Goal: Task Accomplishment & Management: Manage account settings

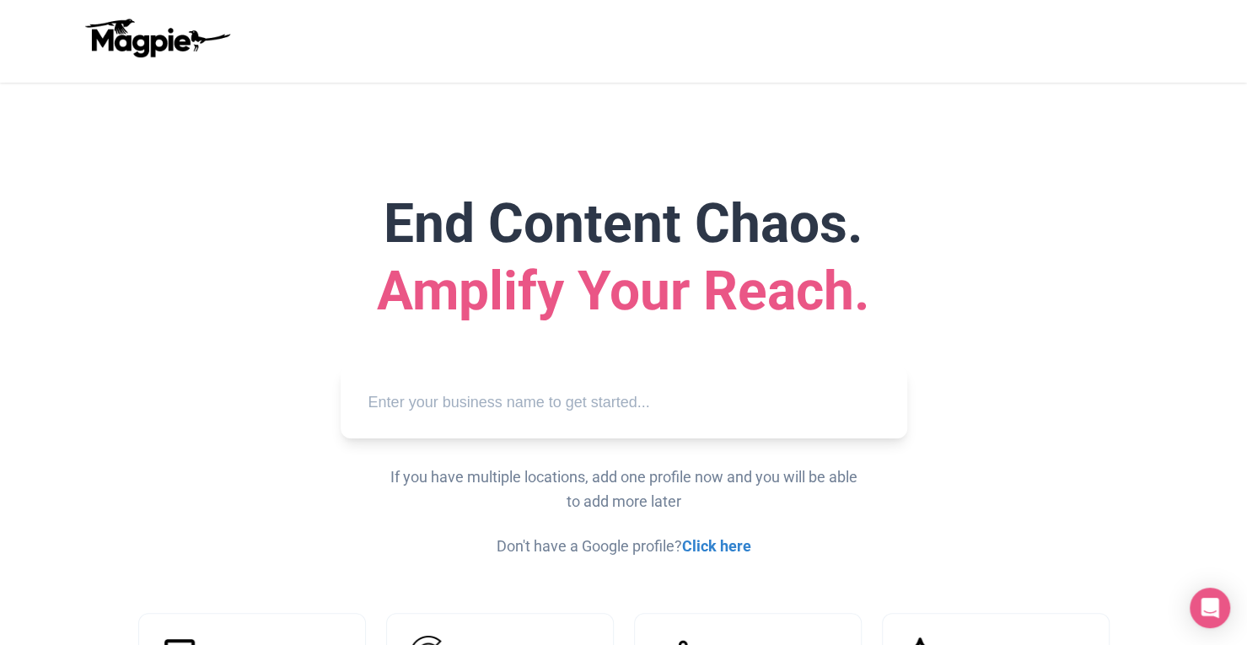
click at [592, 400] on input "text" at bounding box center [623, 402] width 539 height 46
paste input "Clayton Island Tours"
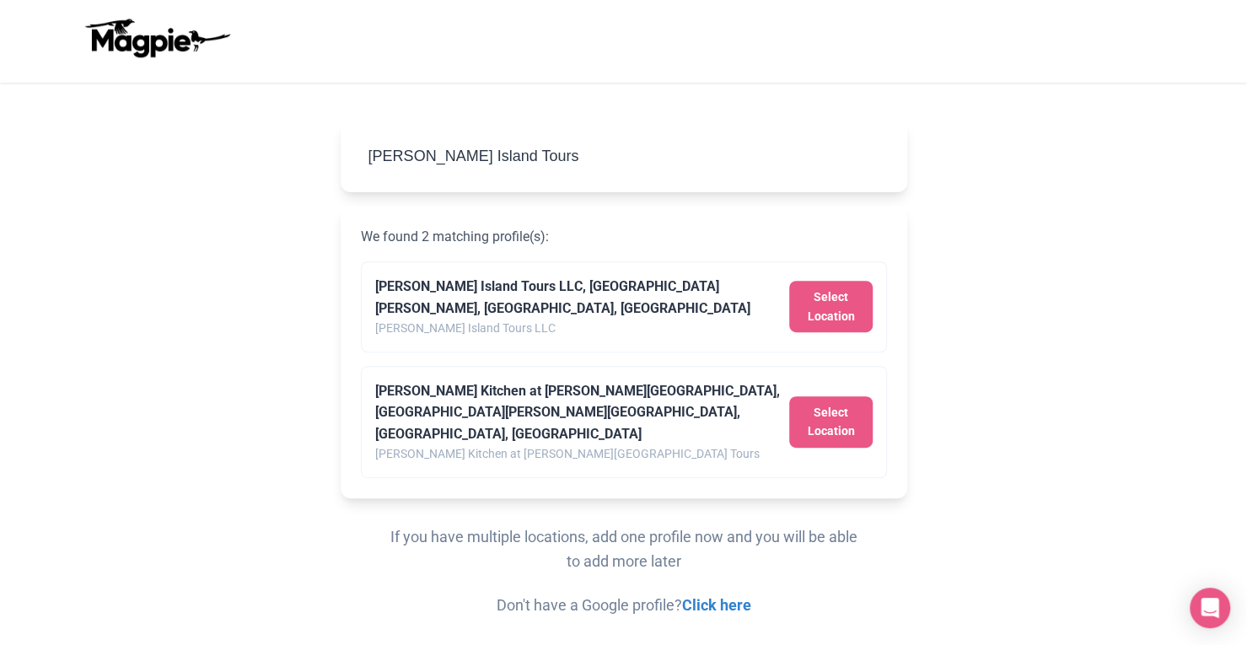
scroll to position [244, 0]
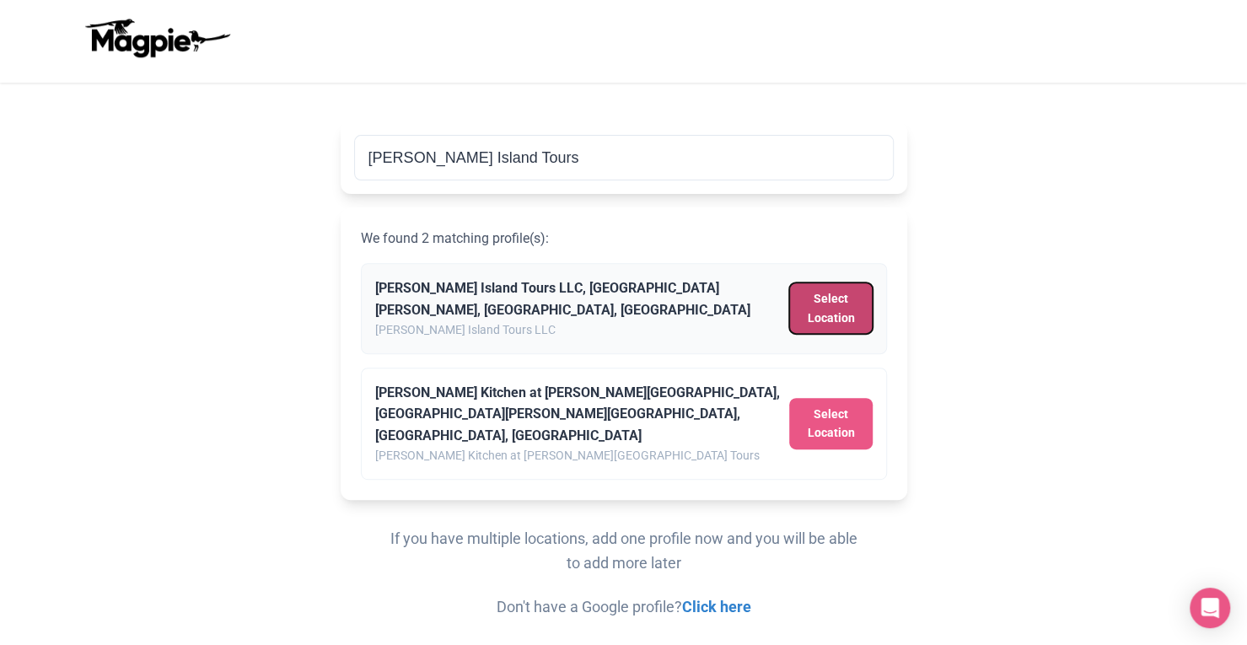
click at [824, 289] on button "Select Location" at bounding box center [830, 307] width 83 height 51
type input "Clayton Island Tours LLC, Chateau Lane, Clayton, NY, USA"
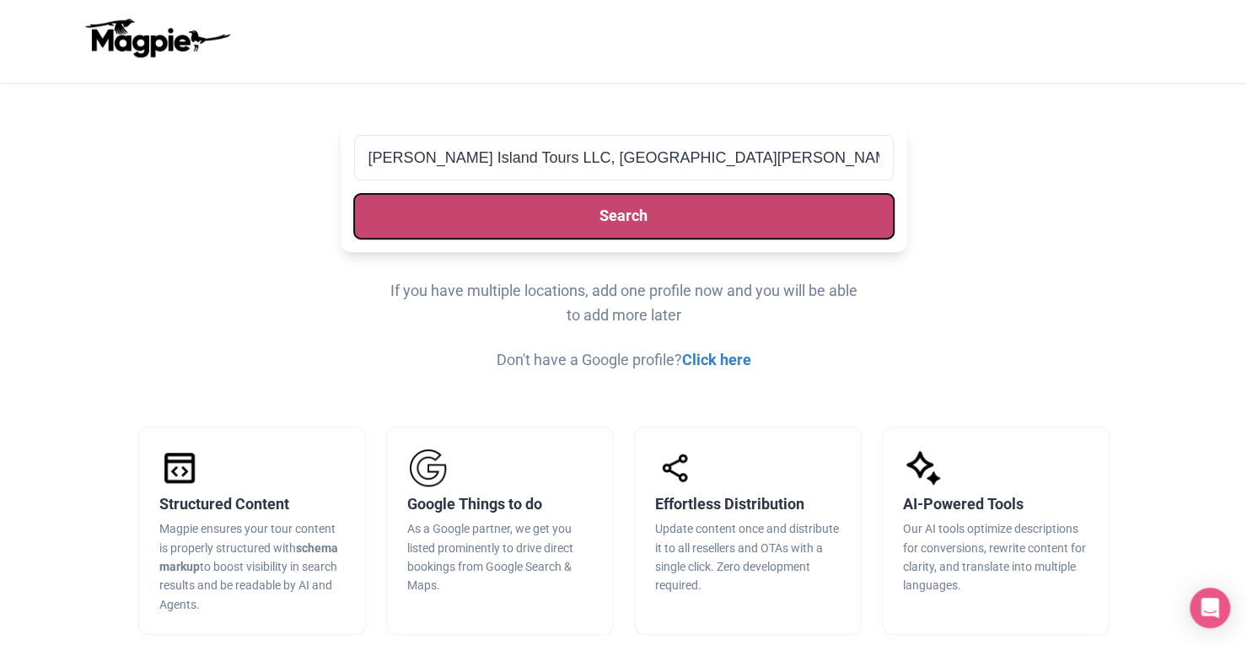
click at [664, 214] on button "Search" at bounding box center [623, 216] width 539 height 45
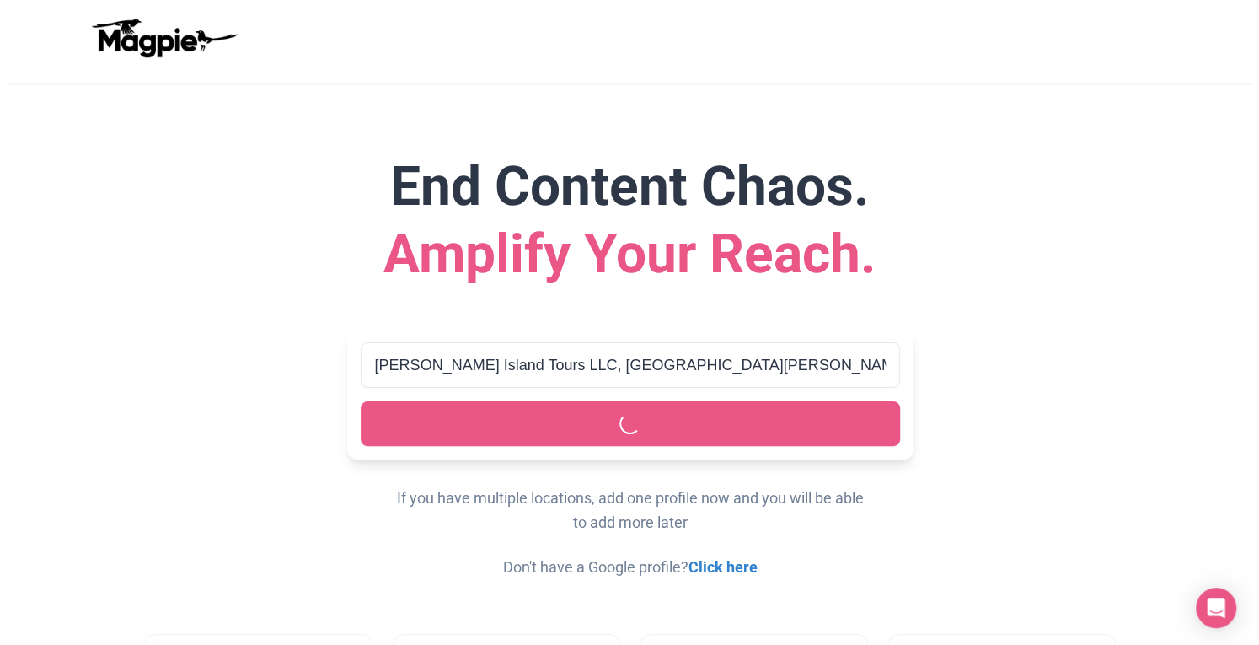
scroll to position [0, 0]
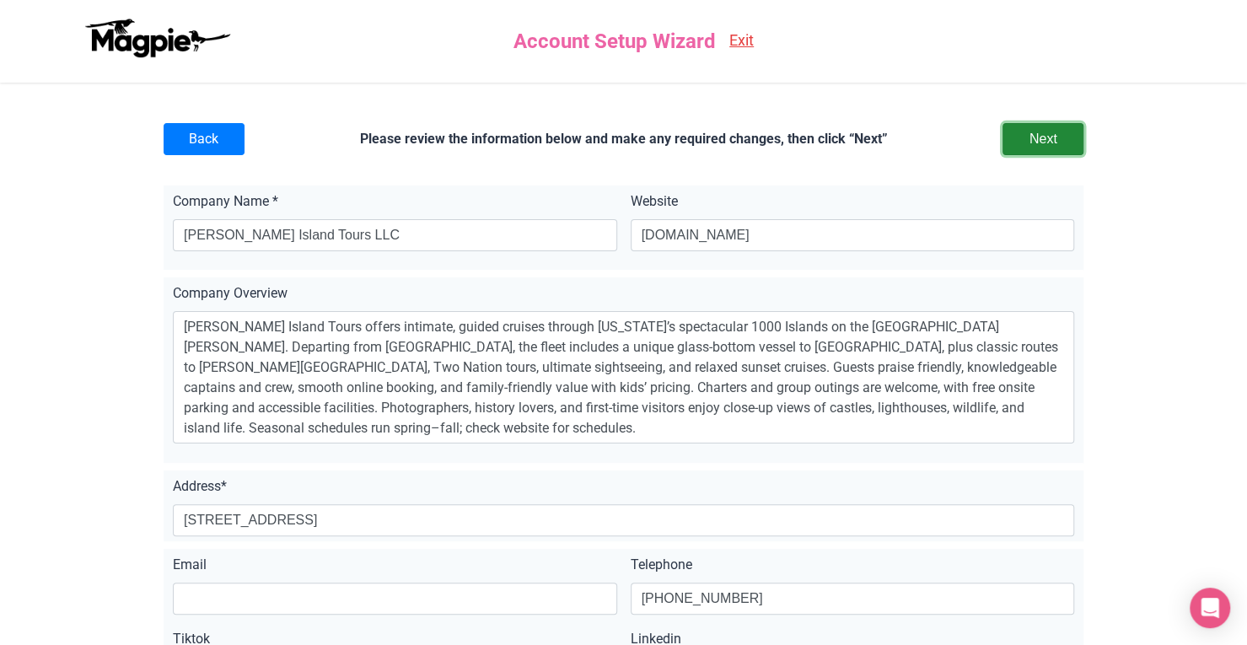
click at [1054, 130] on input "Next" at bounding box center [1042, 139] width 81 height 32
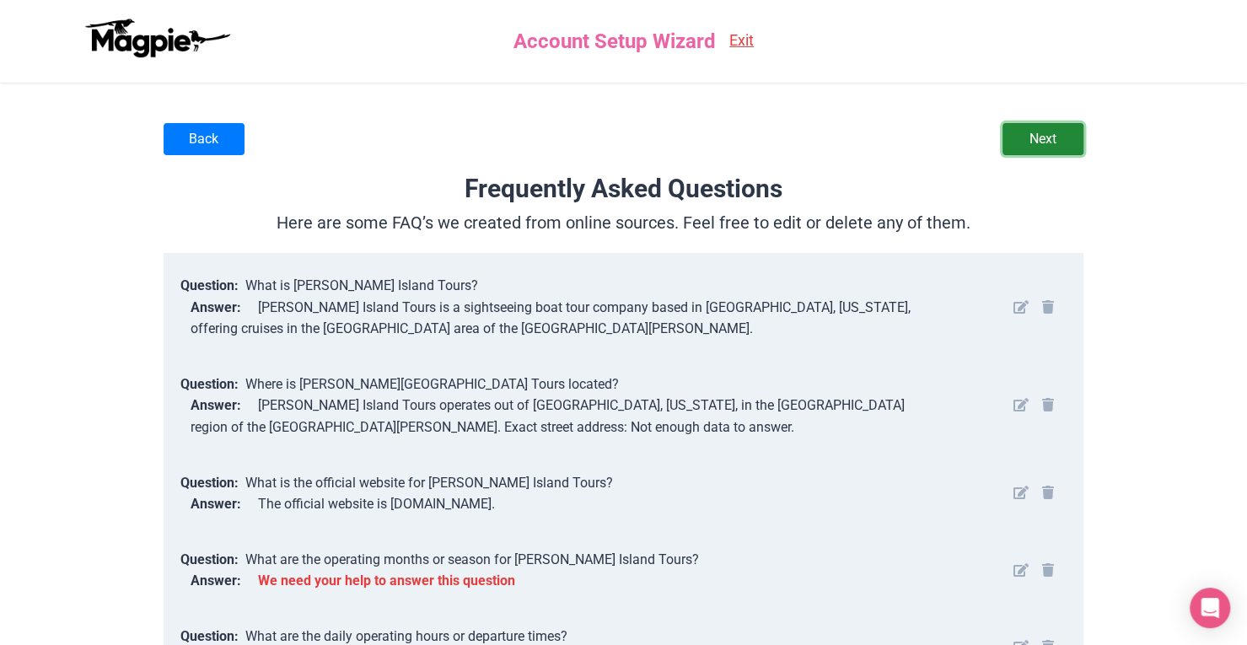
click at [1057, 144] on link "Next" at bounding box center [1042, 139] width 81 height 32
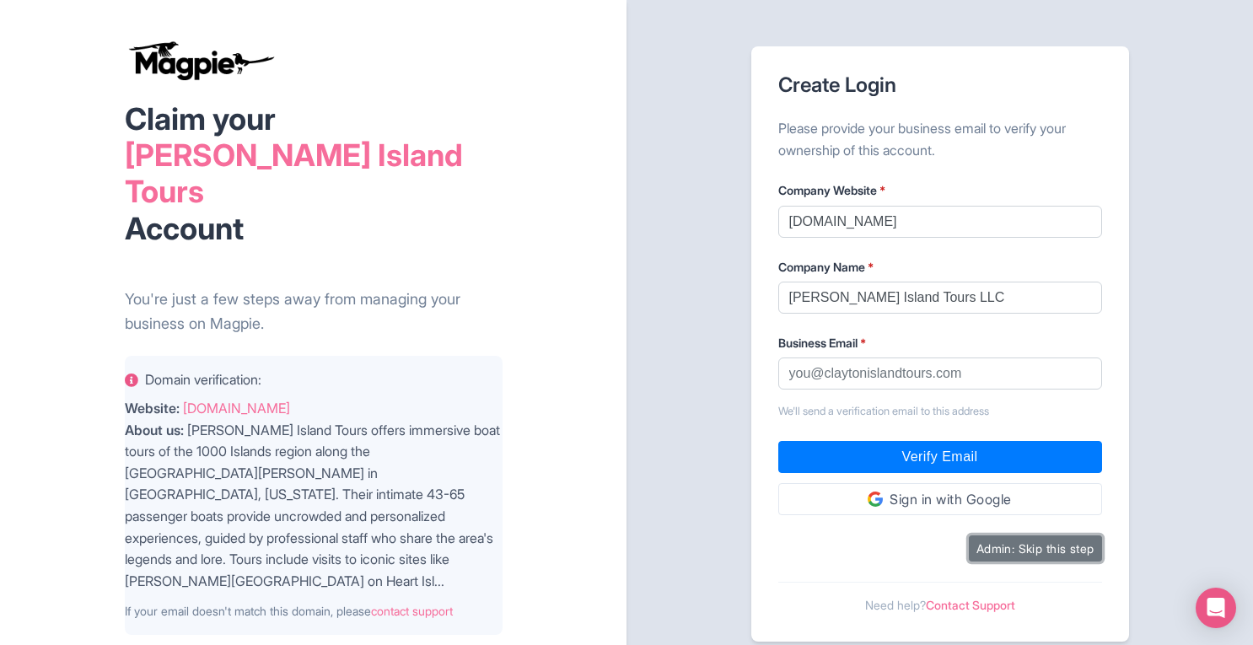
click at [1029, 544] on button "Admin: Skip this step" at bounding box center [1035, 548] width 133 height 26
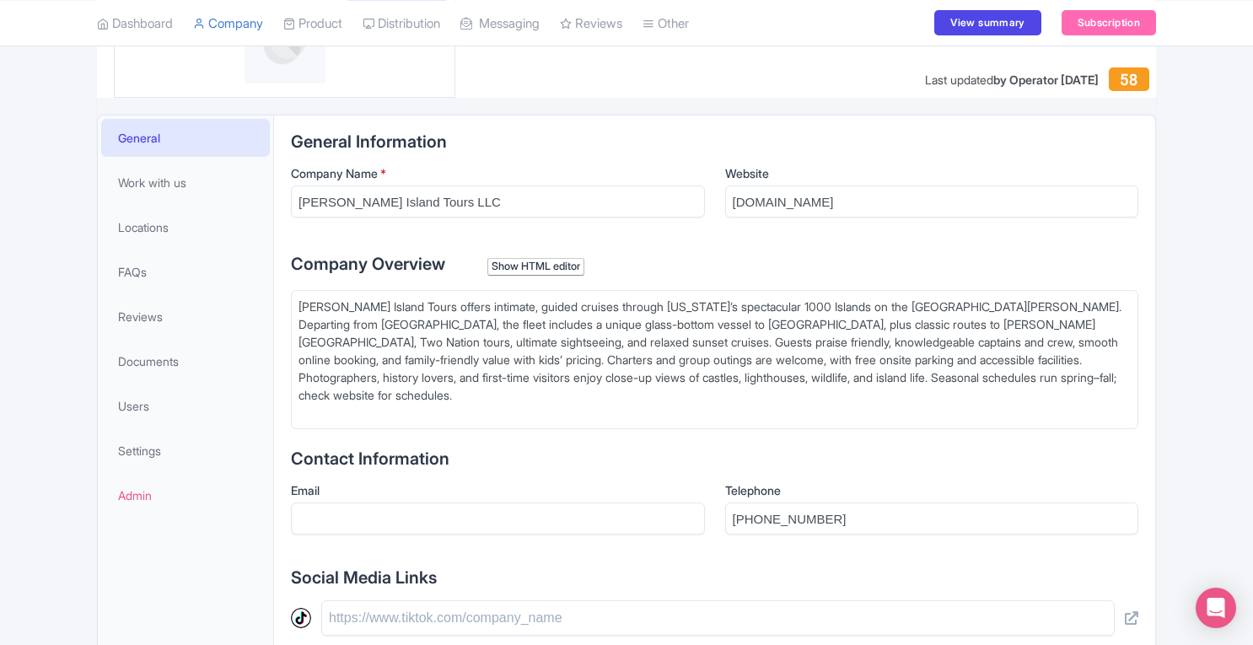
scroll to position [361, 0]
click at [162, 275] on link "FAQs" at bounding box center [185, 270] width 169 height 38
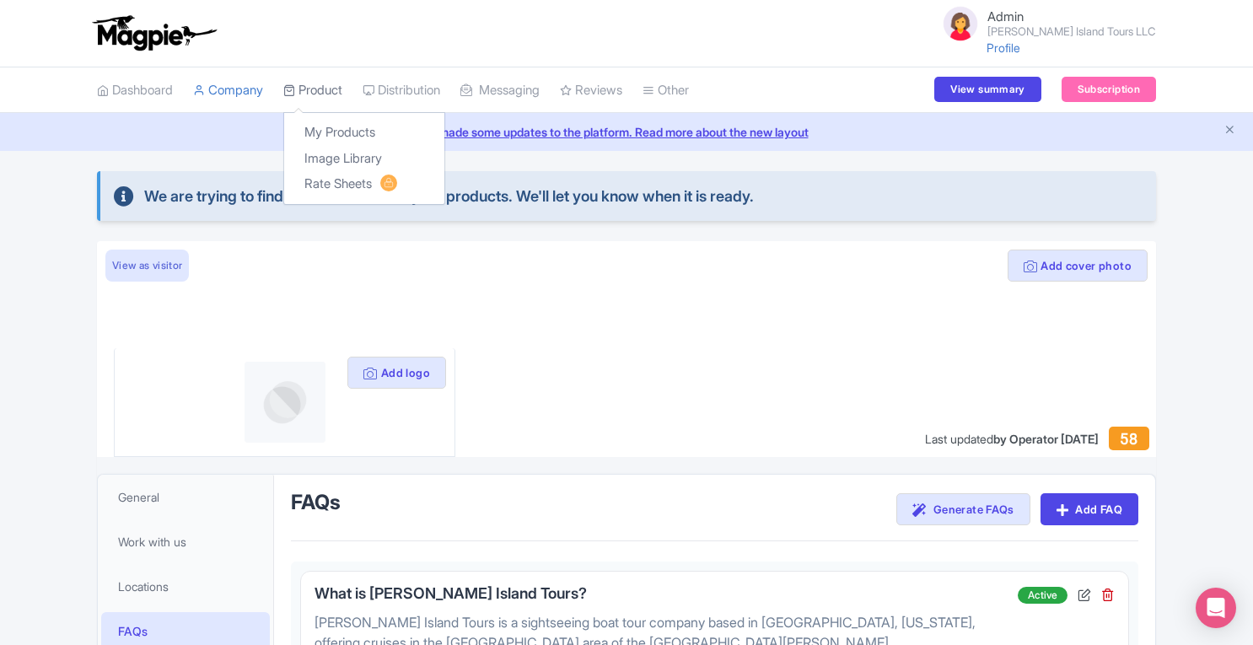
click at [322, 88] on link "Product" at bounding box center [312, 90] width 59 height 46
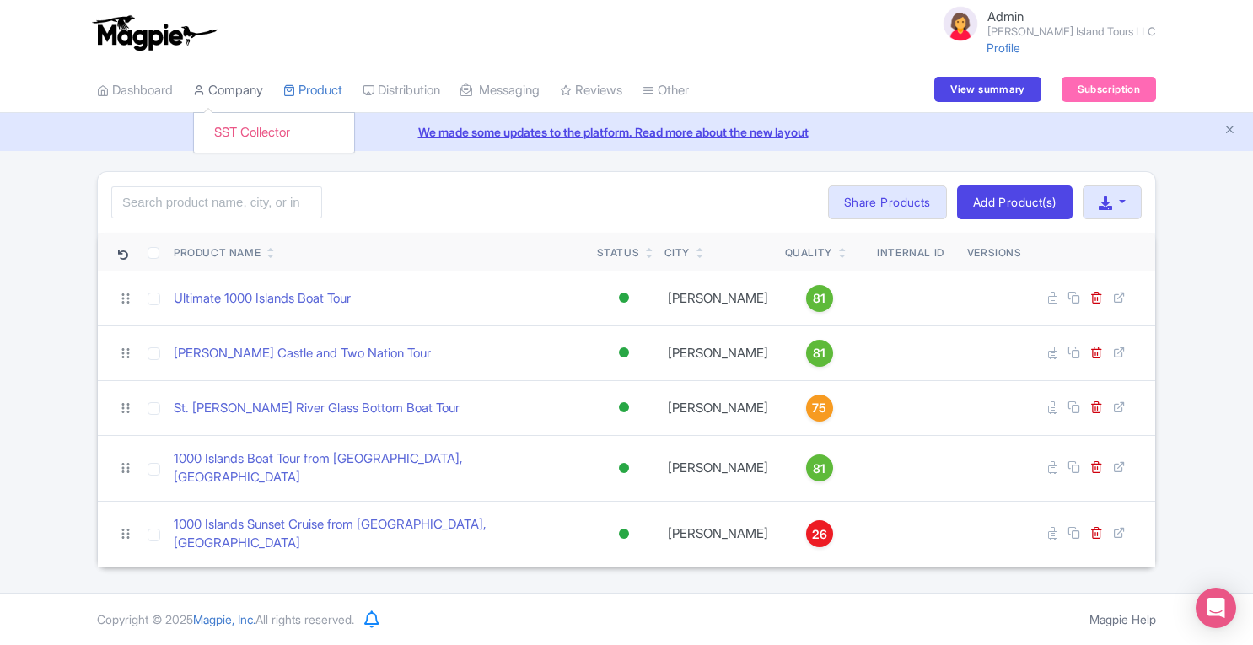
click at [228, 92] on link "Company" at bounding box center [228, 90] width 70 height 46
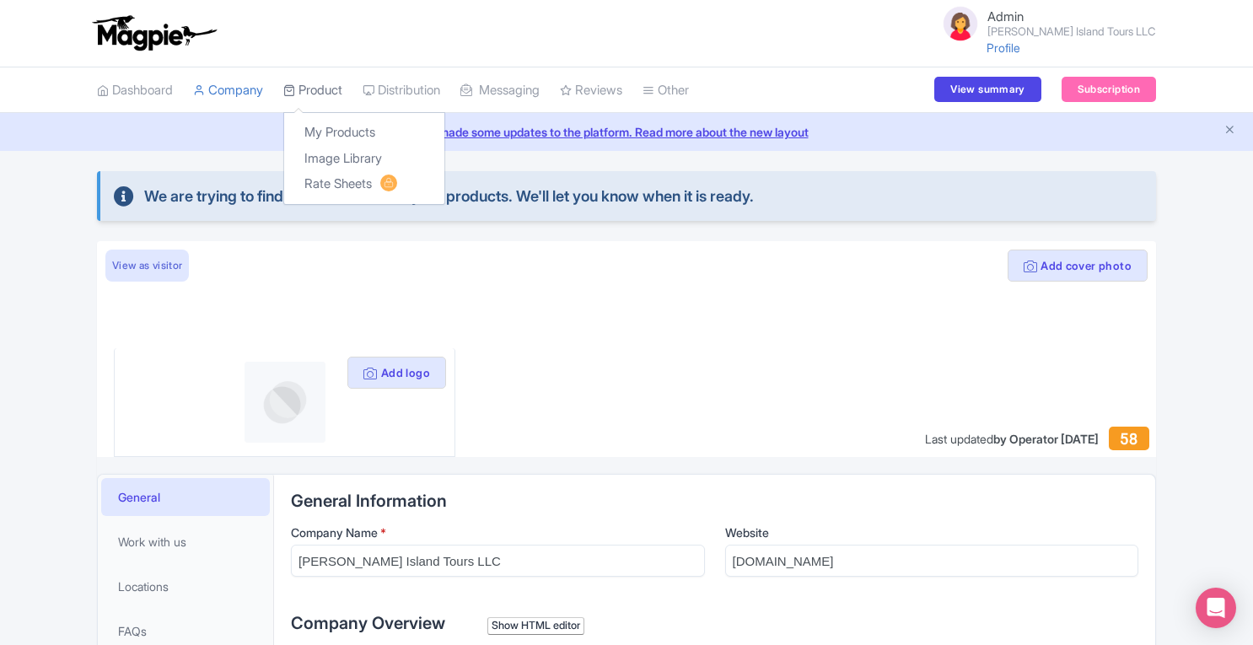
click at [340, 90] on link "Product" at bounding box center [312, 90] width 59 height 46
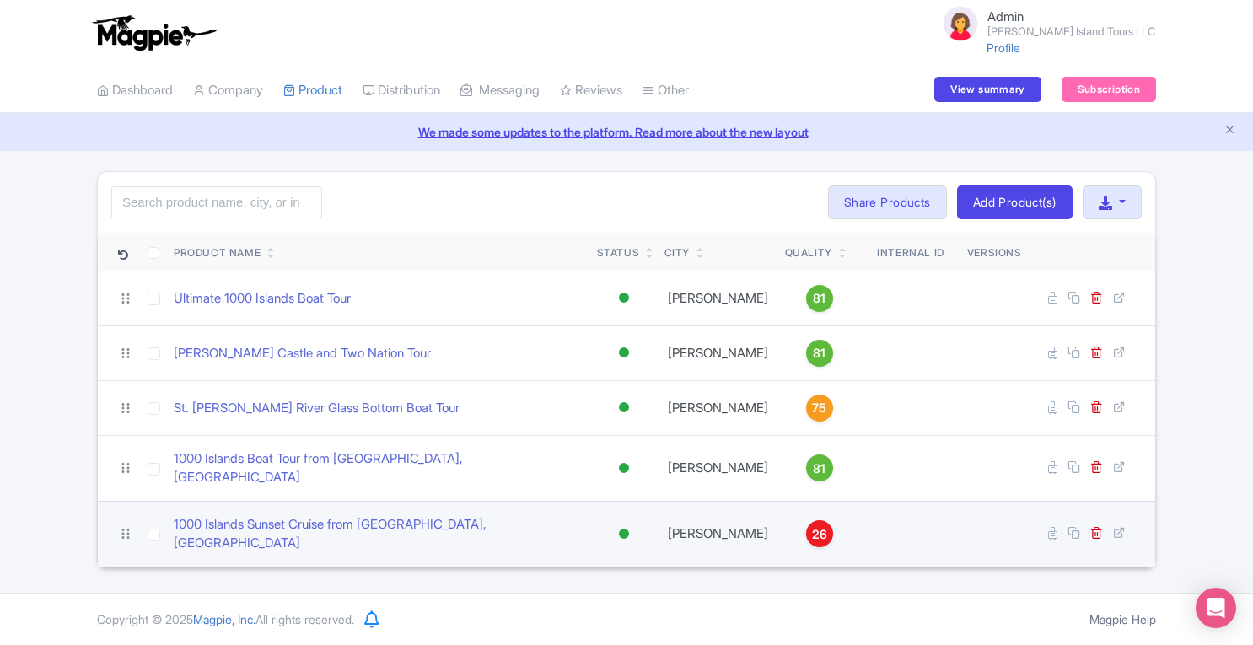
click at [814, 525] on span "26" at bounding box center [819, 534] width 15 height 19
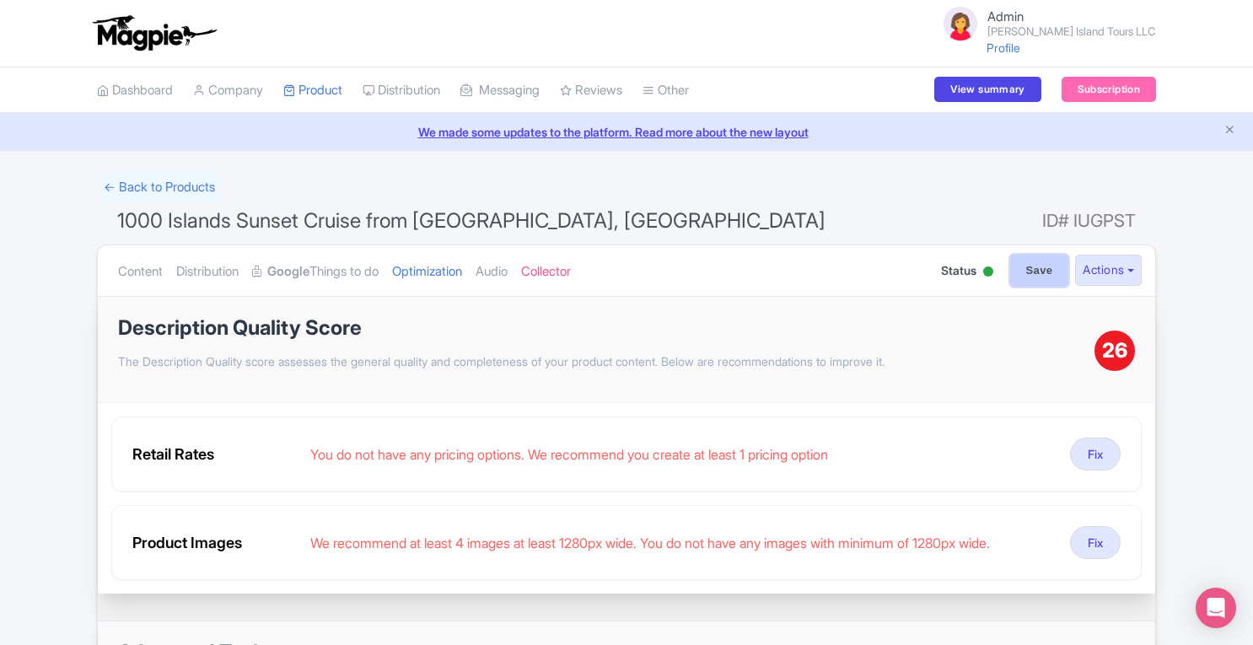
click at [1031, 271] on input "Save" at bounding box center [1039, 271] width 59 height 32
type input "Saving..."
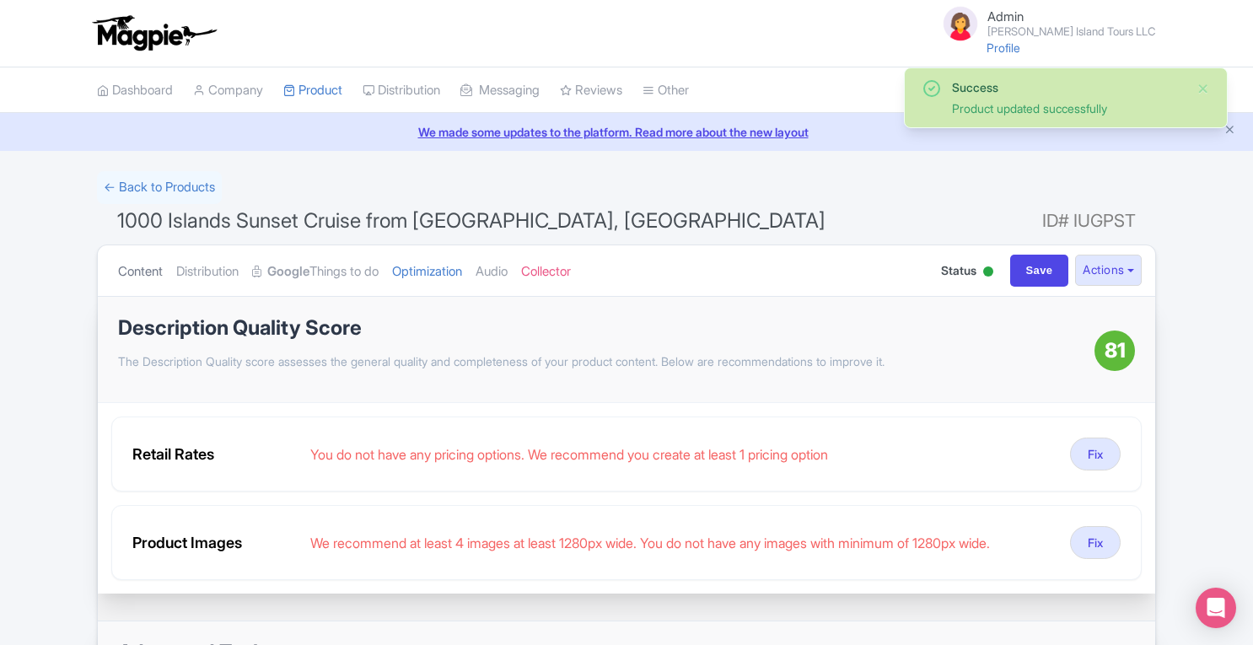
click at [152, 276] on link "Content" at bounding box center [140, 271] width 45 height 53
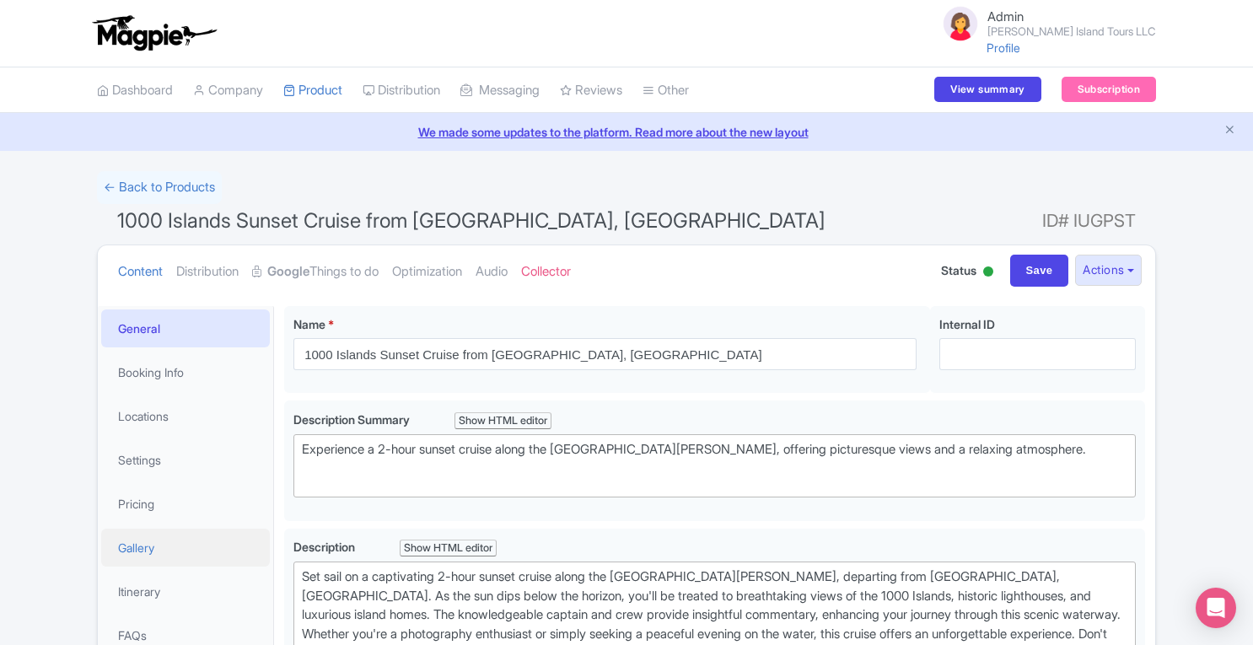
click at [187, 549] on link "Gallery" at bounding box center [185, 548] width 169 height 38
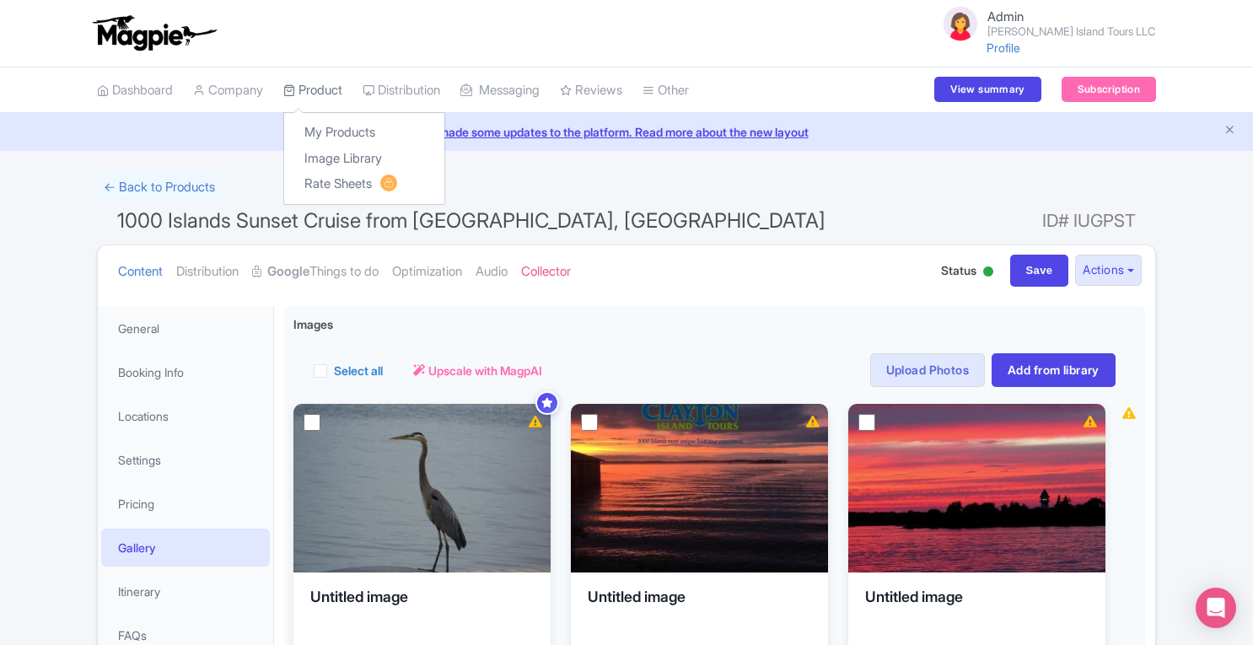
click at [314, 87] on link "Product" at bounding box center [312, 90] width 59 height 46
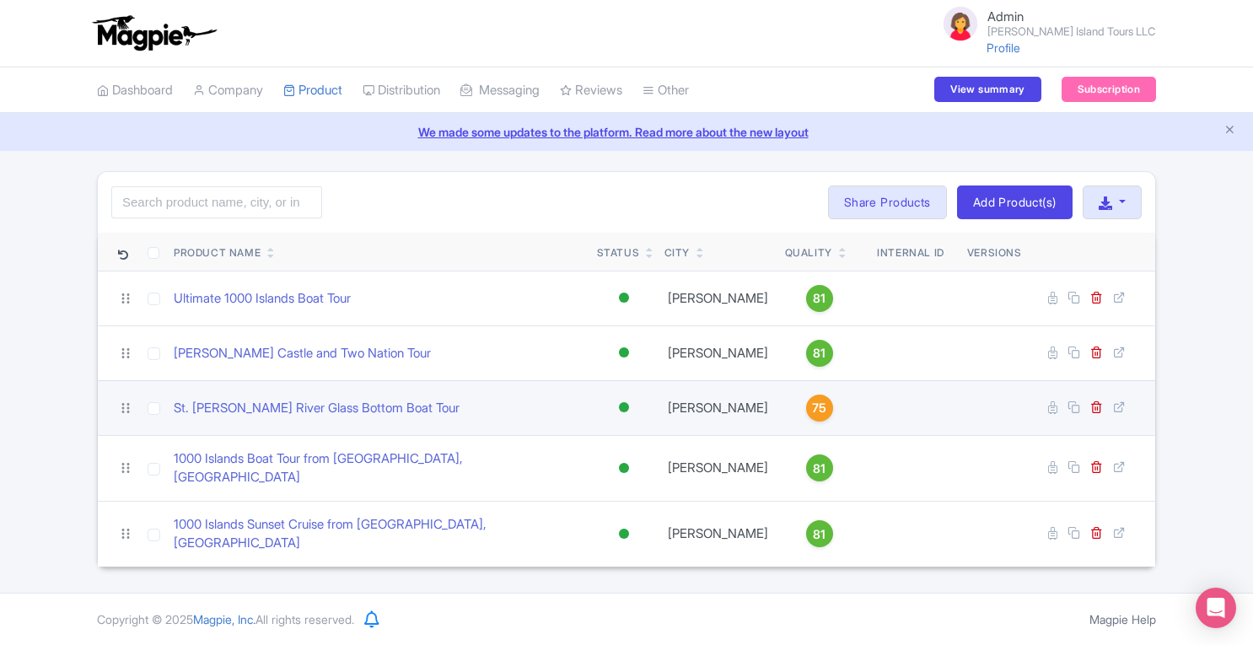
click at [812, 411] on span "75" at bounding box center [819, 408] width 14 height 19
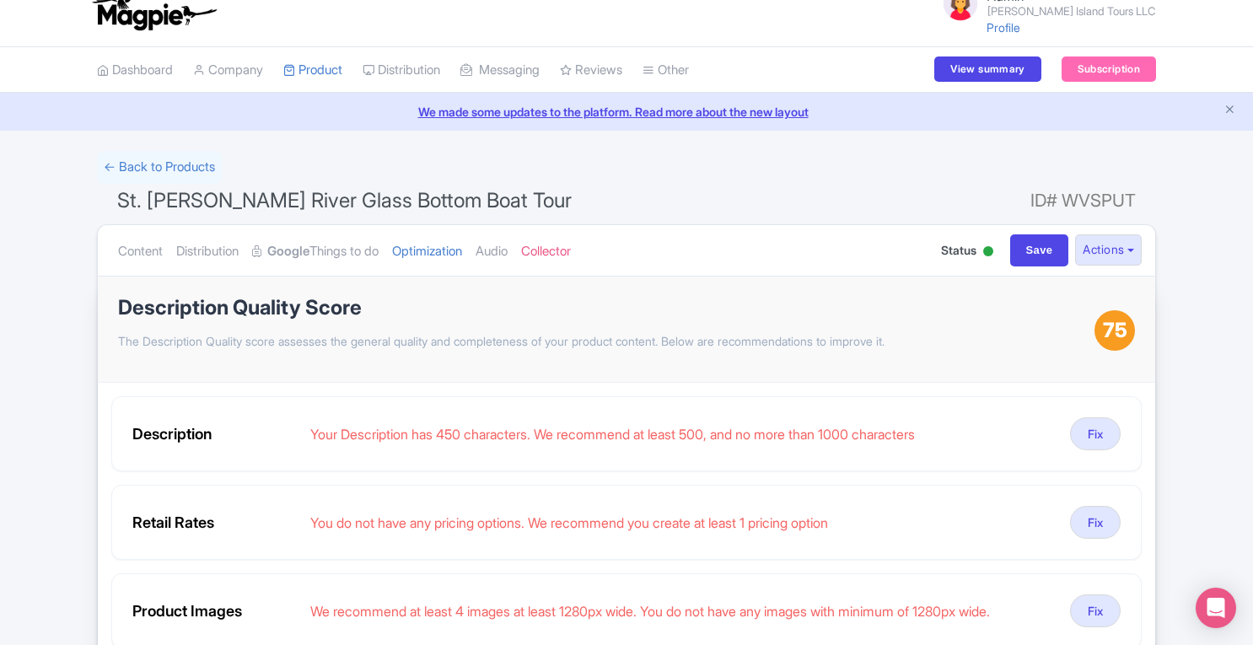
scroll to position [12, 0]
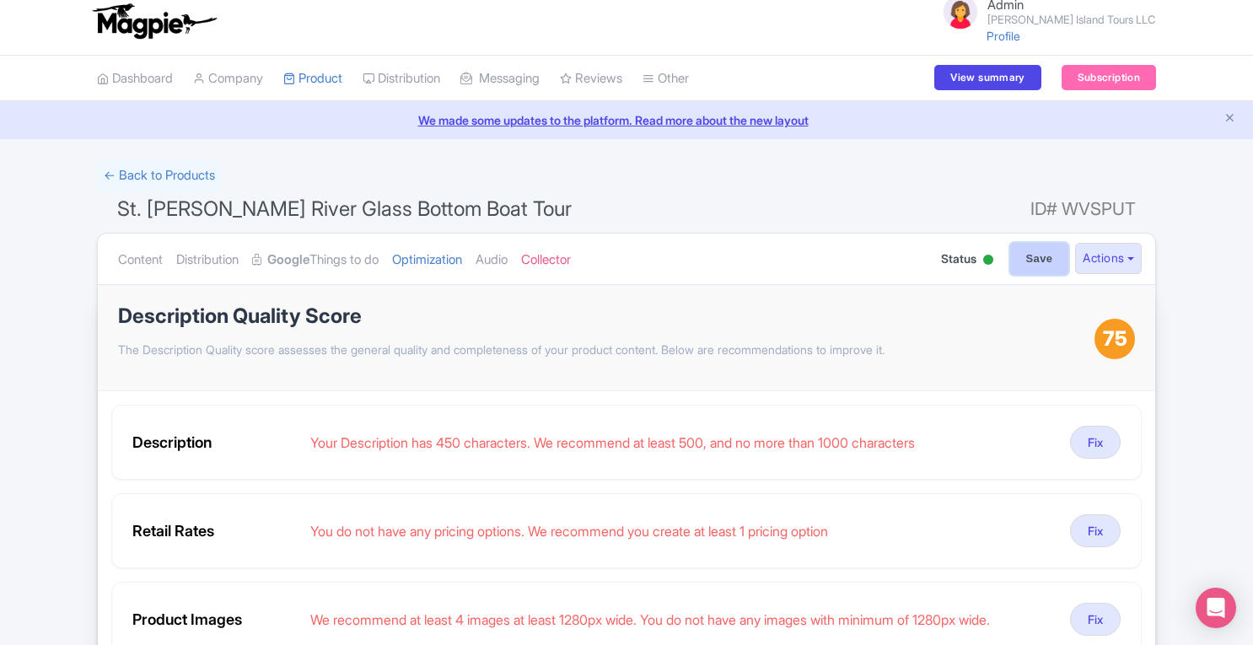
click at [1042, 260] on input "Save" at bounding box center [1039, 259] width 59 height 32
type input "Saving..."
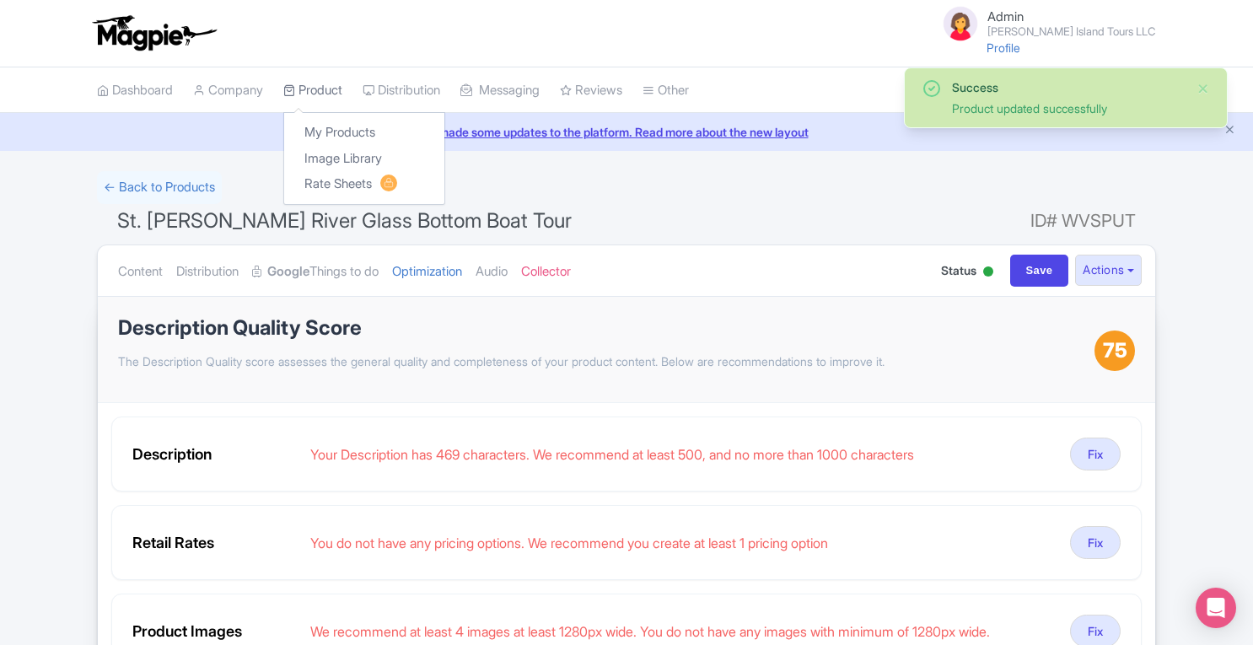
click at [318, 90] on link "Product" at bounding box center [312, 90] width 59 height 46
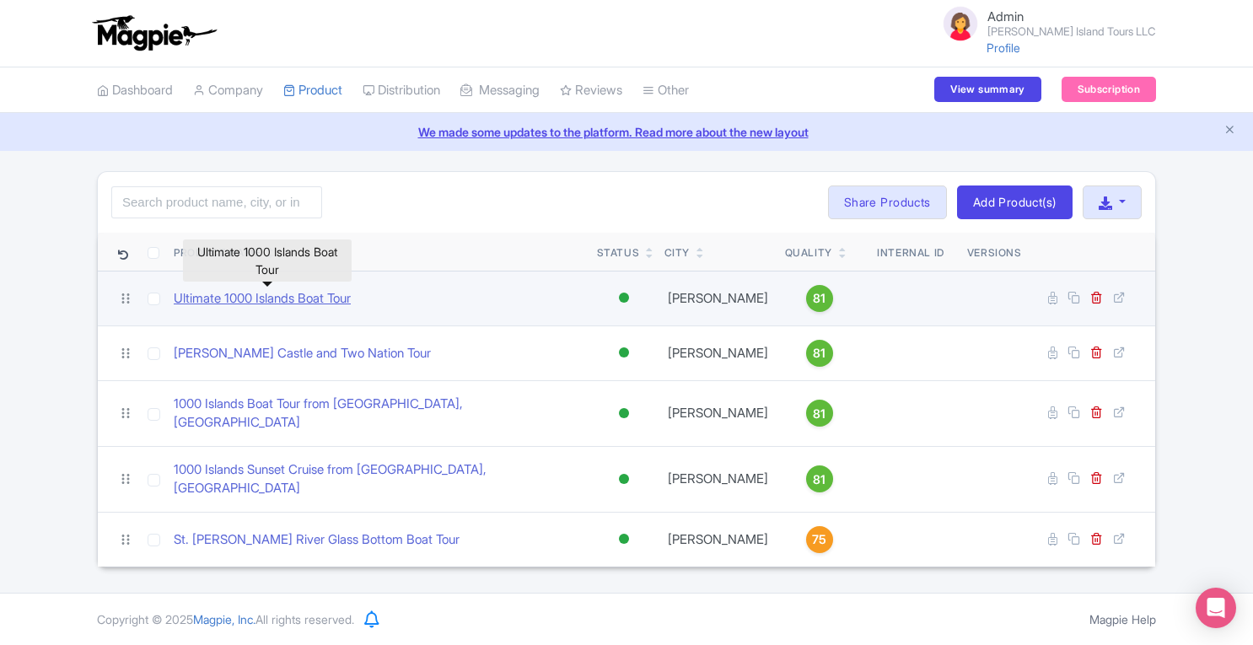
click at [279, 302] on link "Ultimate 1000 Islands Boat Tour" at bounding box center [262, 298] width 177 height 19
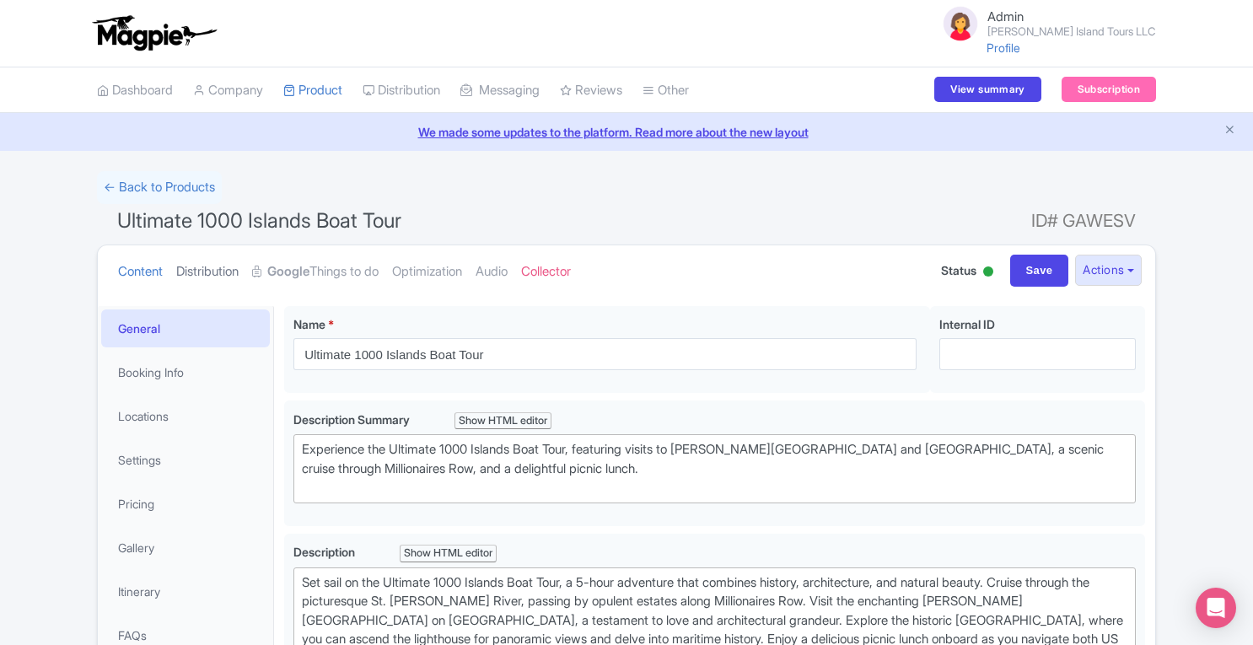
click at [223, 273] on link "Distribution" at bounding box center [207, 271] width 62 height 53
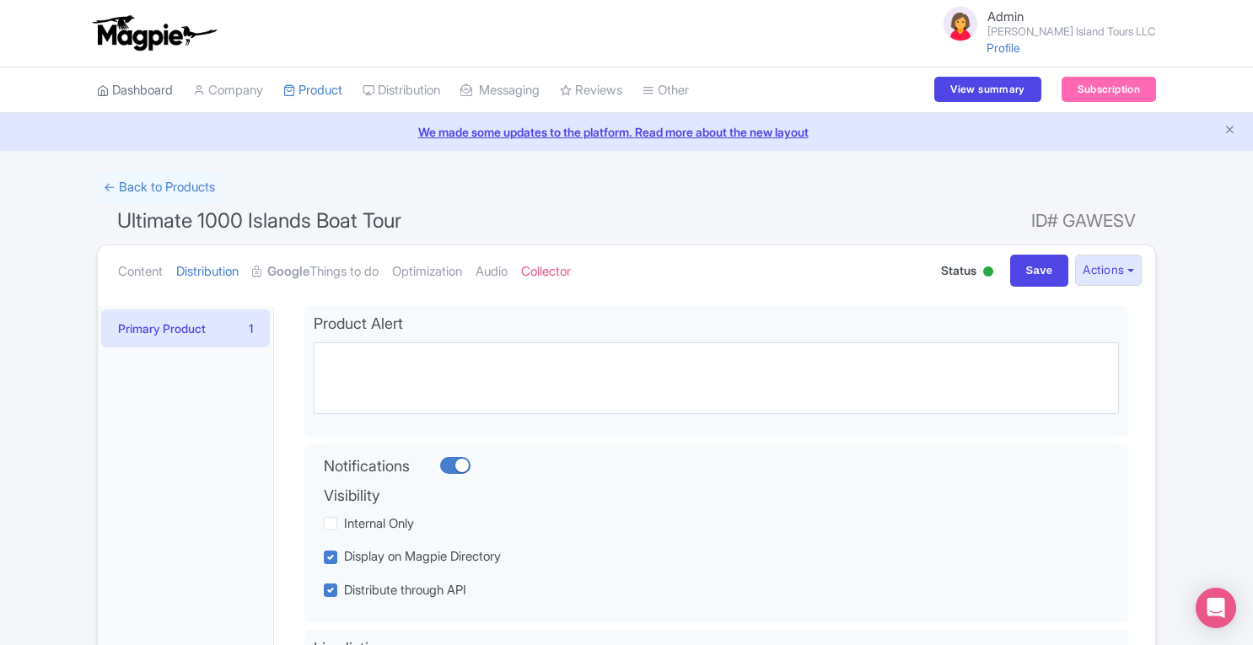
click at [167, 94] on link "Dashboard" at bounding box center [135, 90] width 76 height 46
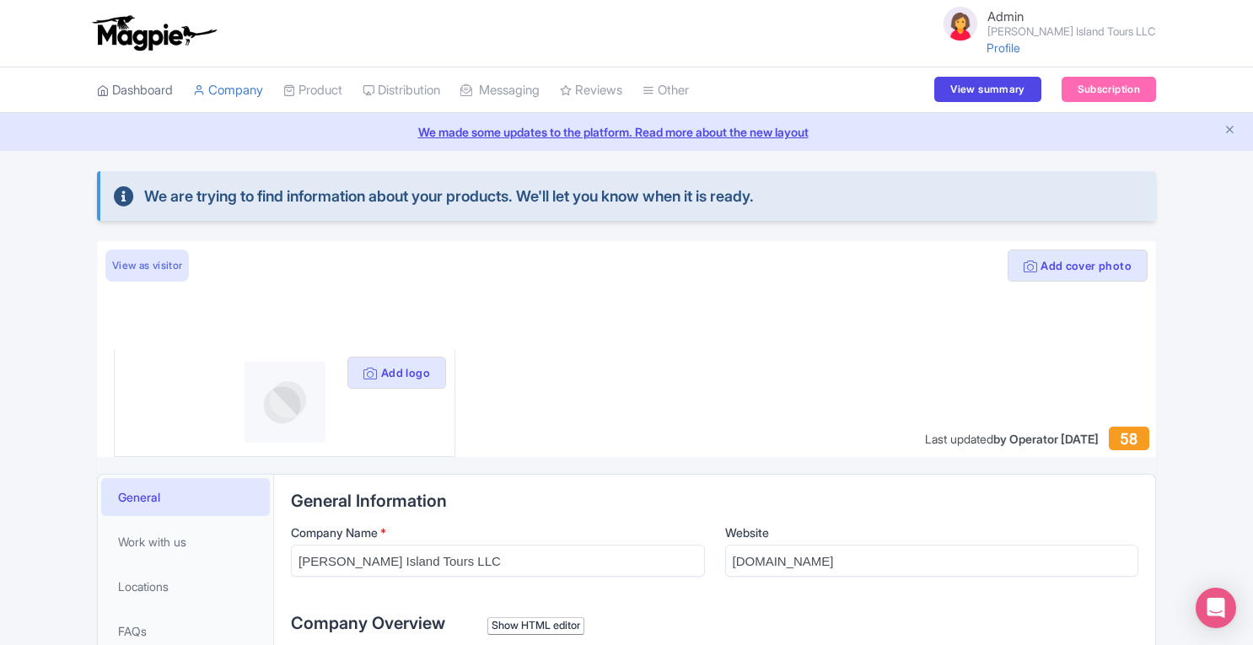
click at [159, 94] on link "Dashboard" at bounding box center [135, 90] width 76 height 46
click at [126, 84] on link "Dashboard" at bounding box center [135, 90] width 76 height 46
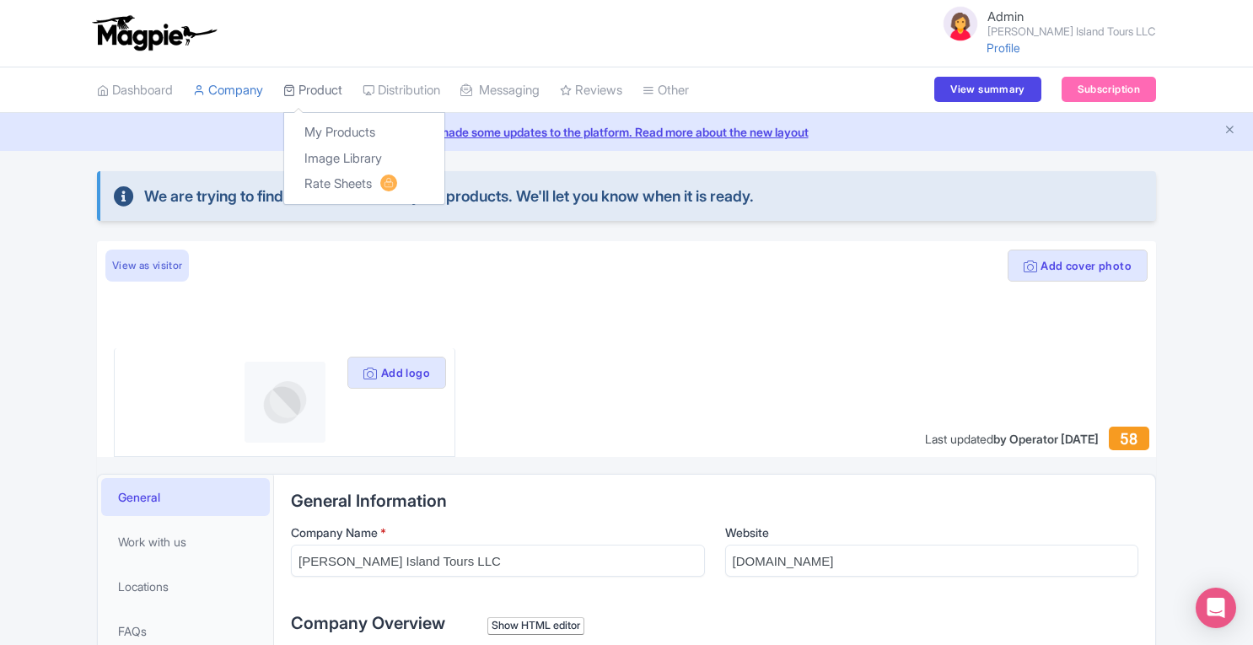
click at [329, 83] on link "Product" at bounding box center [312, 90] width 59 height 46
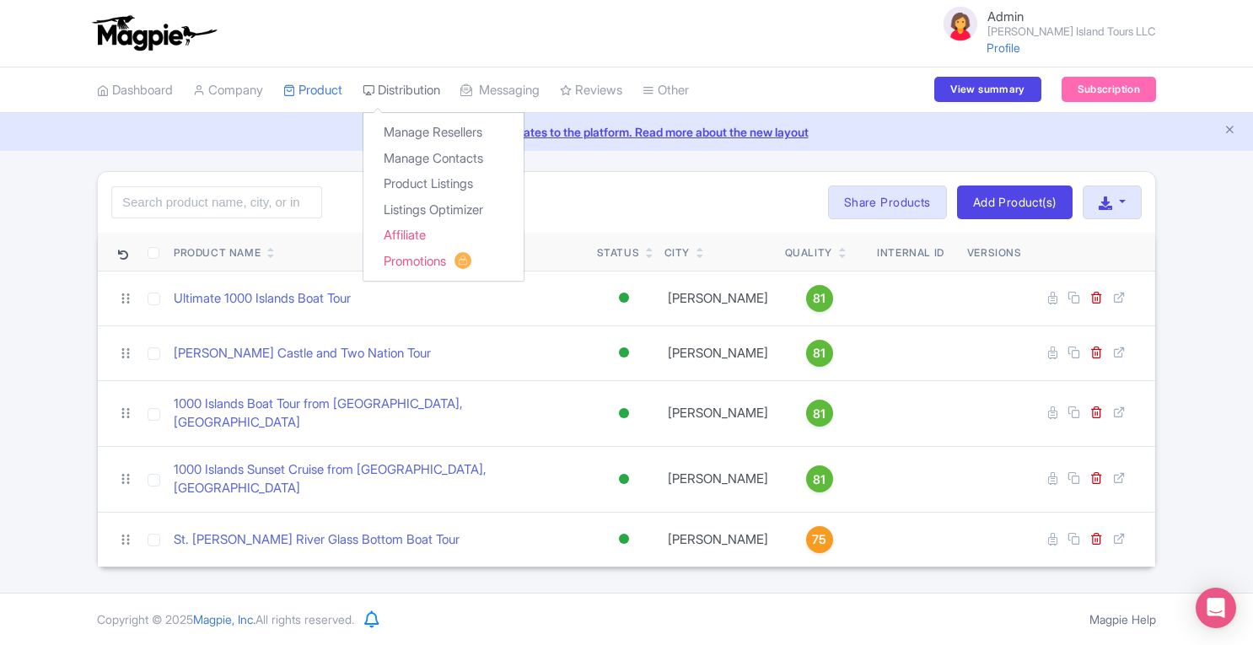
click at [423, 89] on link "Distribution" at bounding box center [401, 90] width 78 height 46
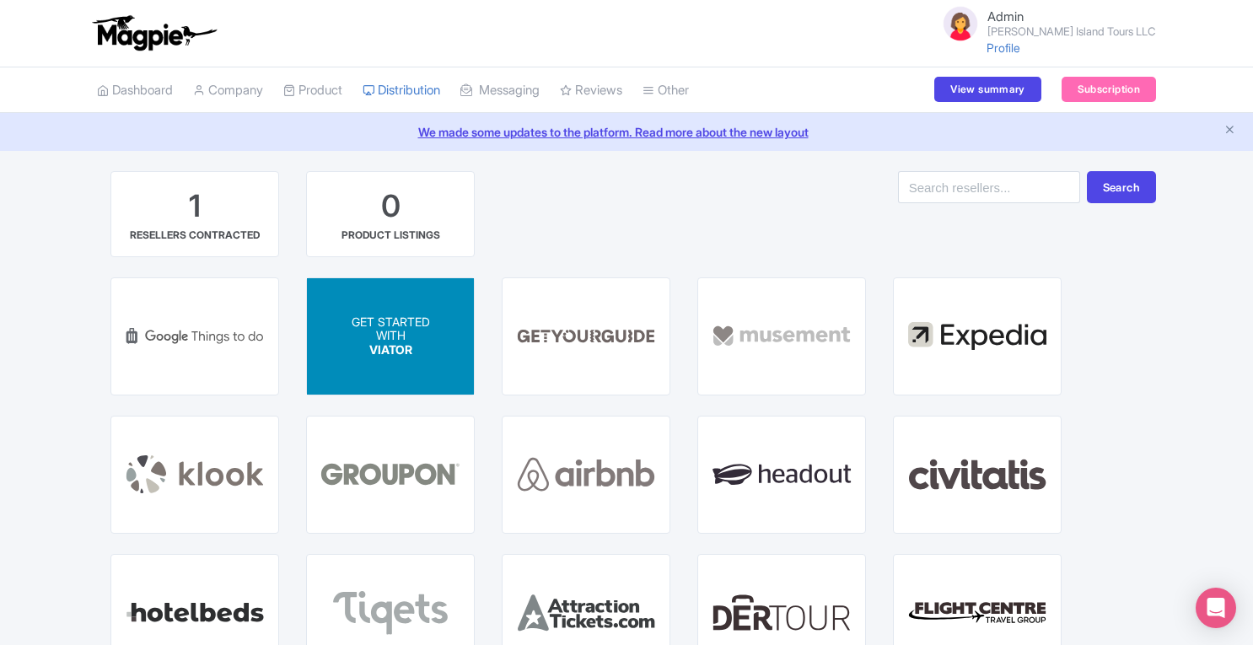
click at [402, 359] on div "GET STARTED WITH VIATOR" at bounding box center [390, 336] width 167 height 116
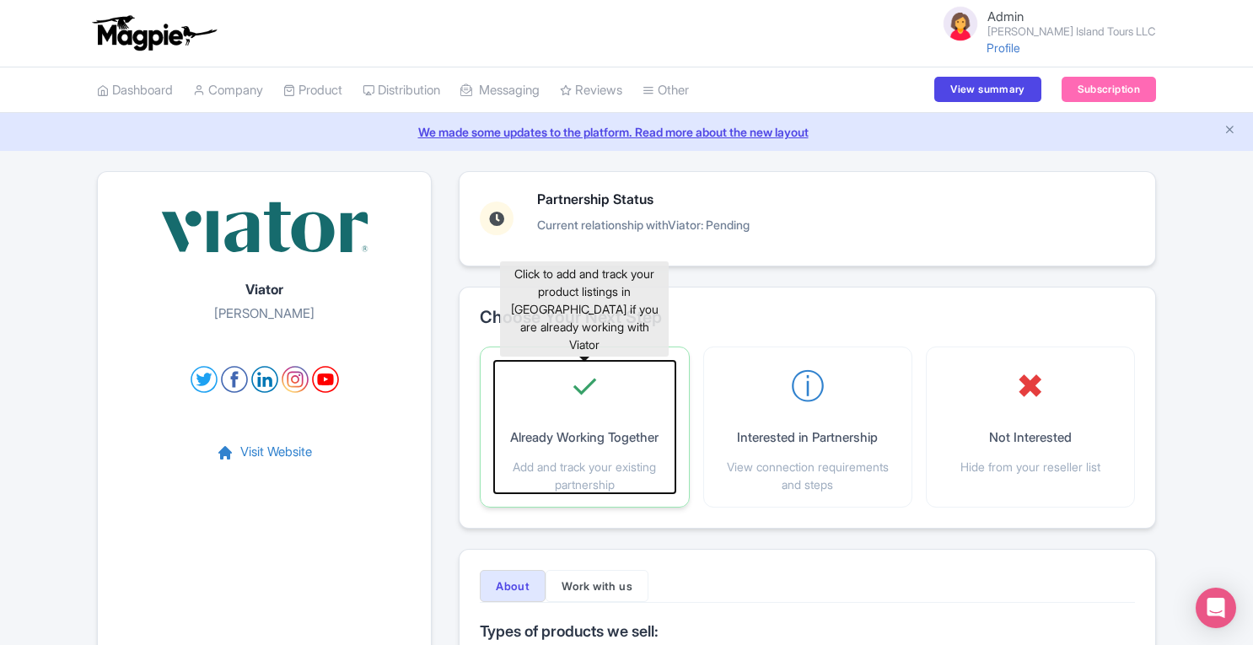
click at [581, 390] on span "✓" at bounding box center [584, 386] width 29 height 51
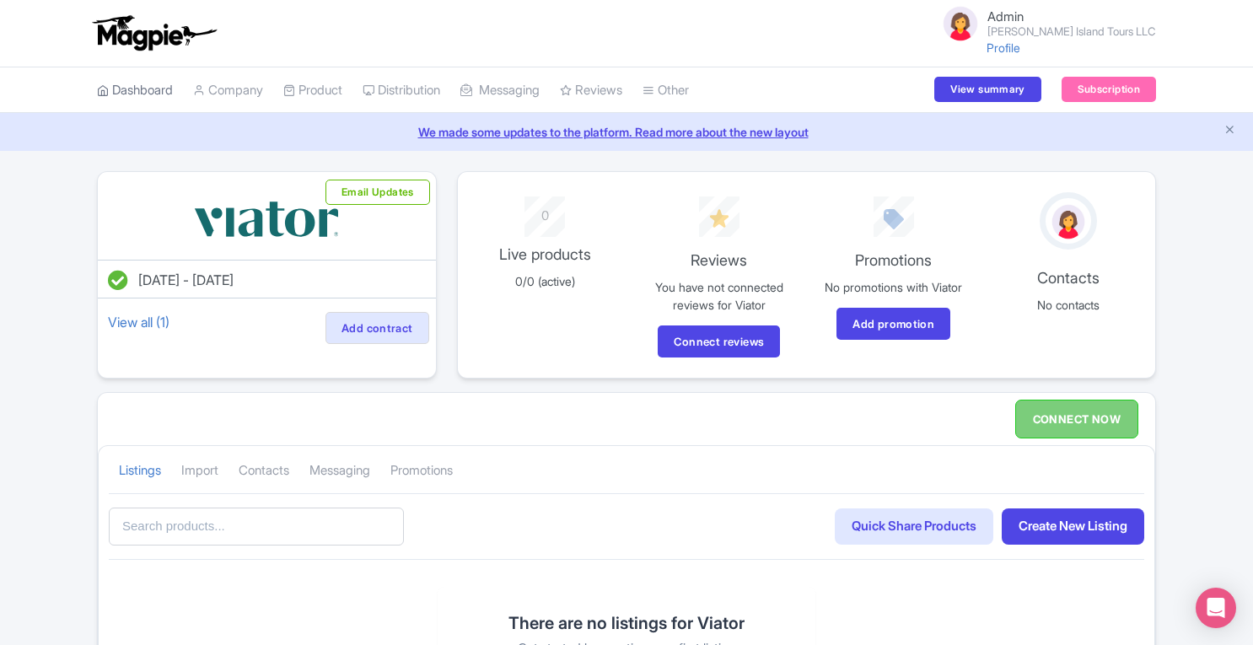
click at [130, 83] on link "Dashboard" at bounding box center [135, 90] width 76 height 46
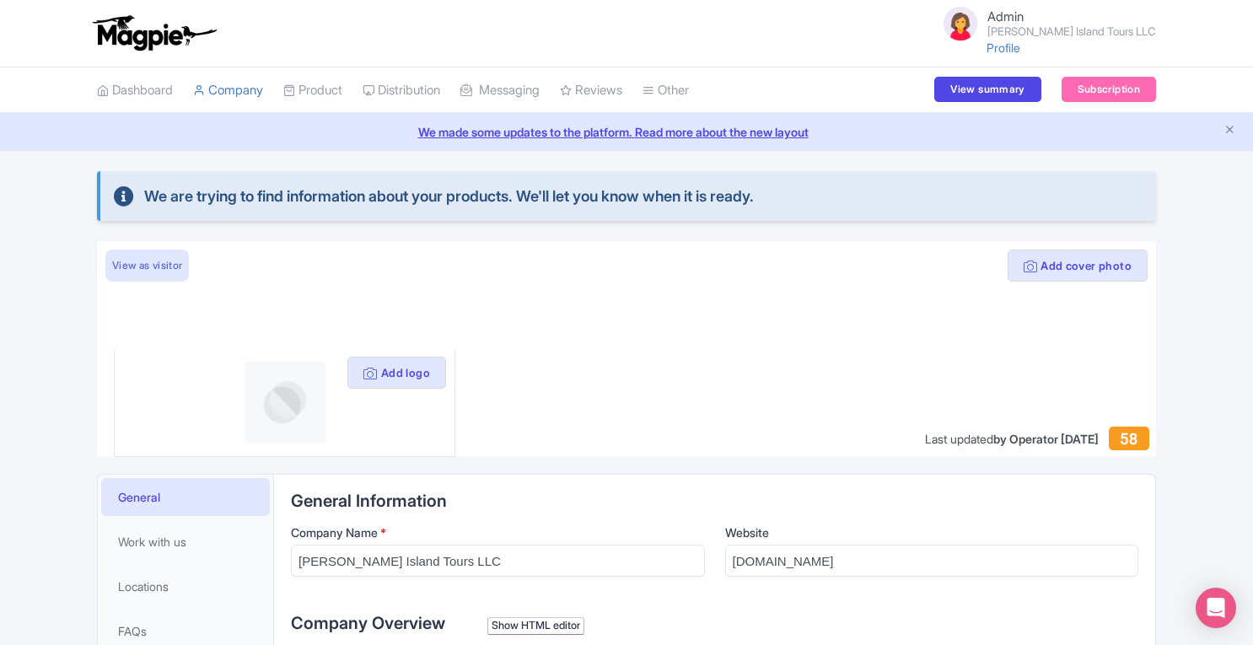
scroll to position [374, 0]
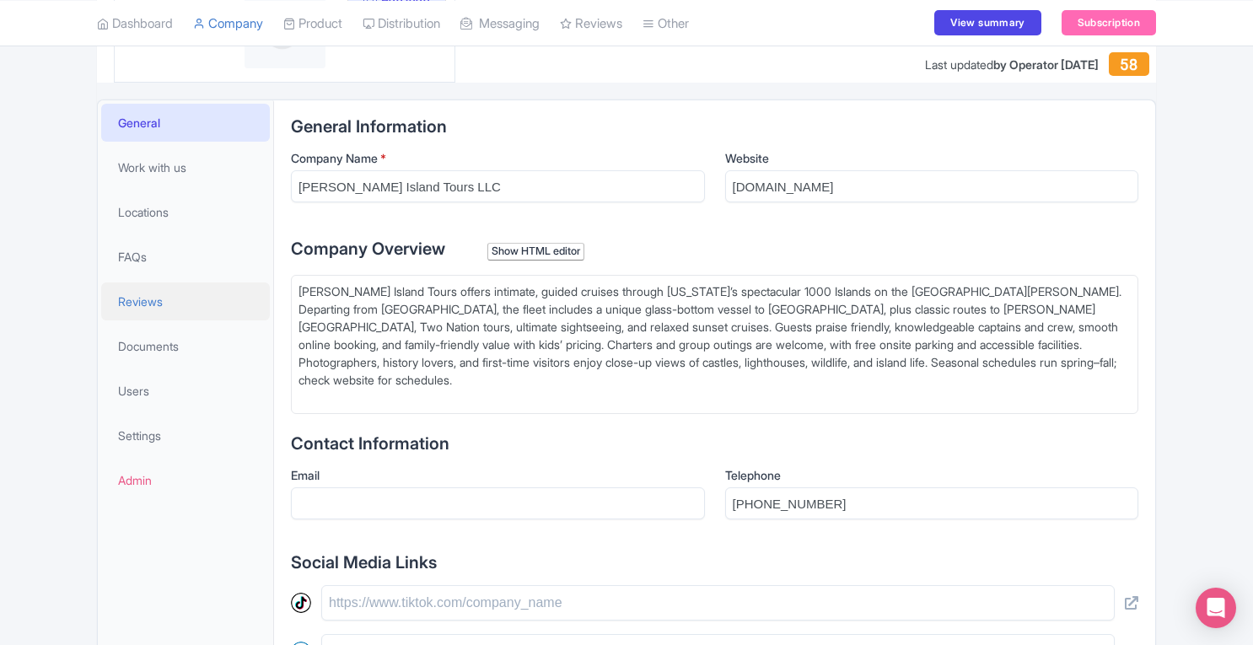
click at [139, 298] on span "Reviews" at bounding box center [140, 302] width 45 height 18
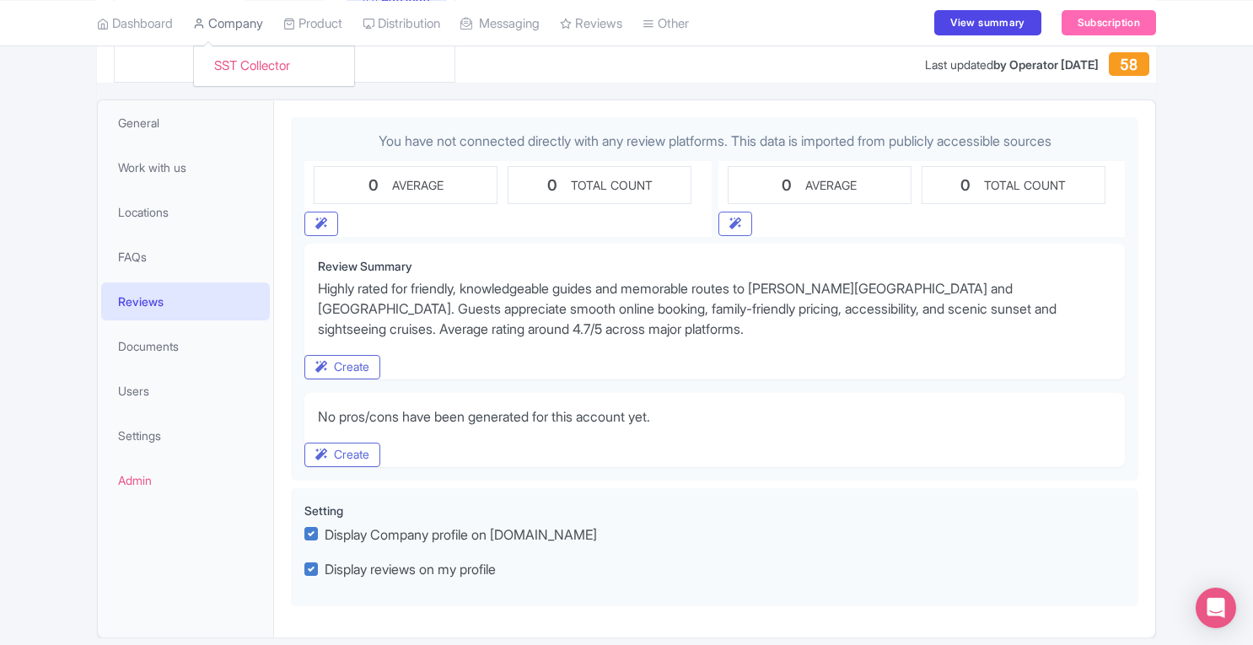
click at [244, 30] on link "Company" at bounding box center [228, 23] width 70 height 46
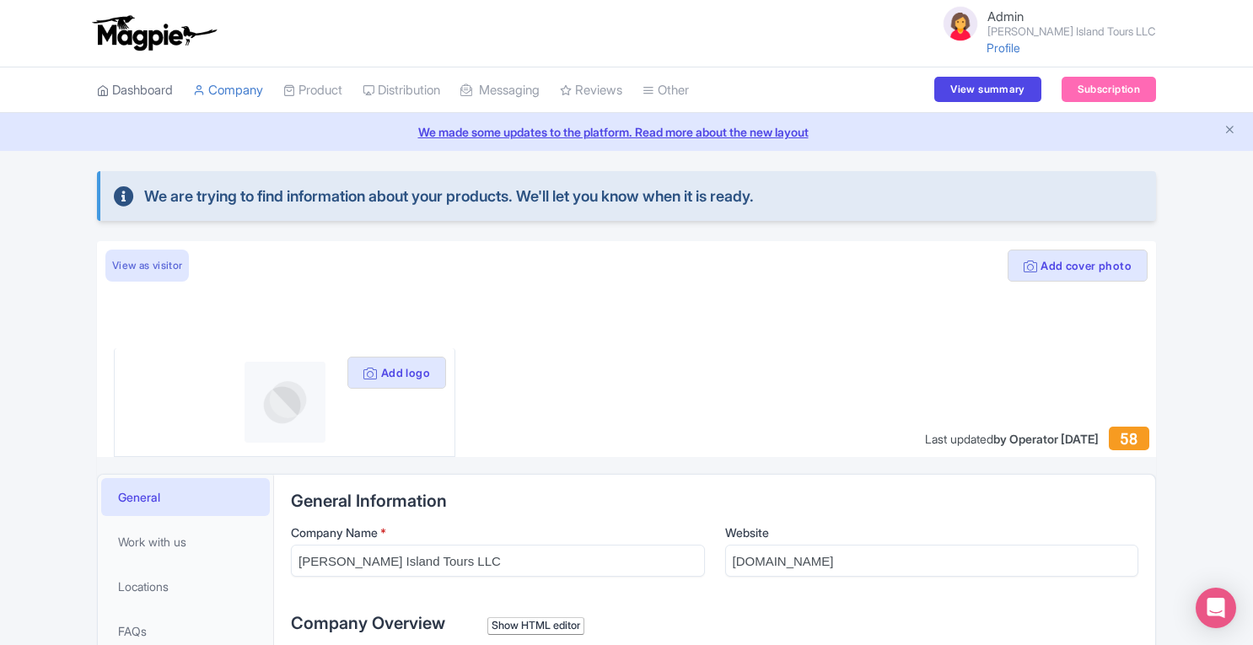
click at [158, 87] on link "Dashboard" at bounding box center [135, 90] width 76 height 46
drag, startPoint x: 148, startPoint y: 196, endPoint x: 818, endPoint y: 209, distance: 669.4
click at [818, 209] on div "We are trying to find information about your products. We'll let you know when …" at bounding box center [626, 196] width 1059 height 50
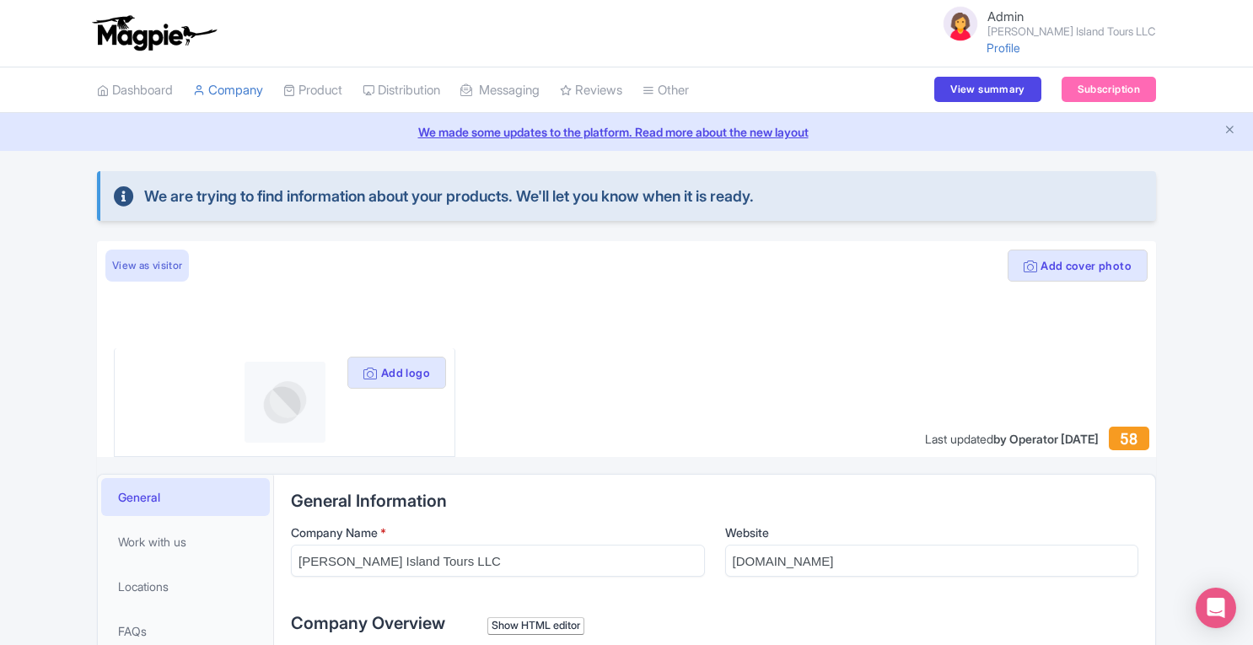
copy span "We are trying to find information about your products. We'll let you know when …"
click at [1020, 49] on link "Profile" at bounding box center [1003, 47] width 34 height 14
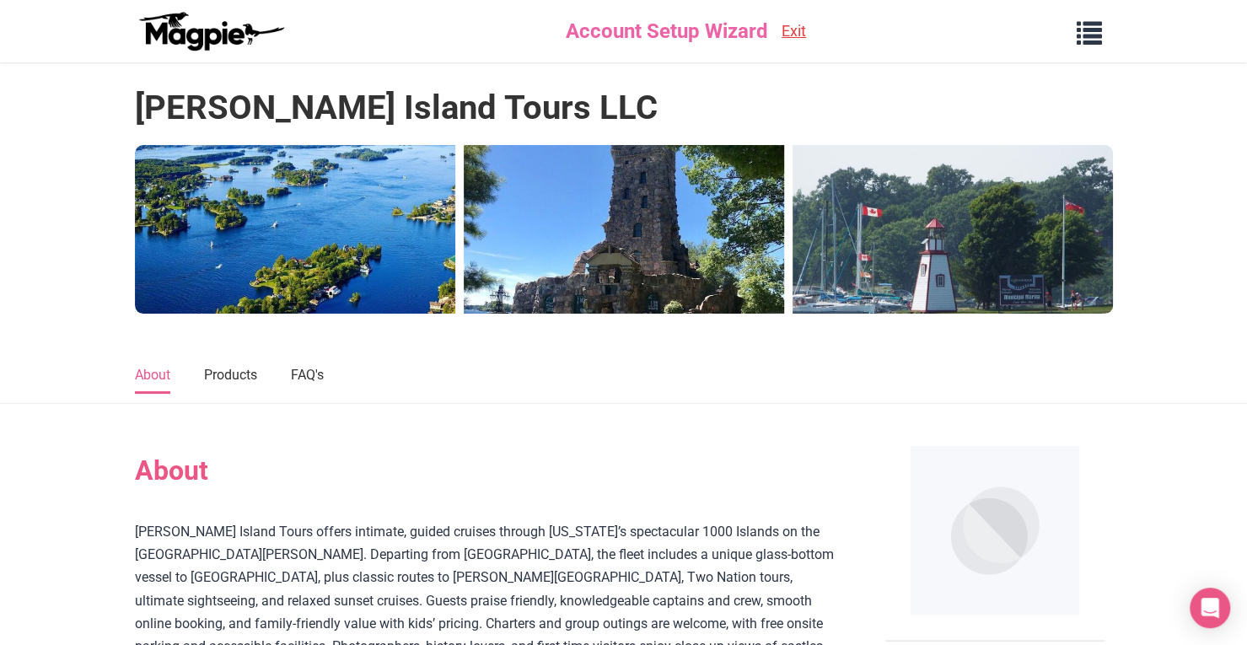
click at [796, 35] on link "Exit" at bounding box center [793, 31] width 24 height 24
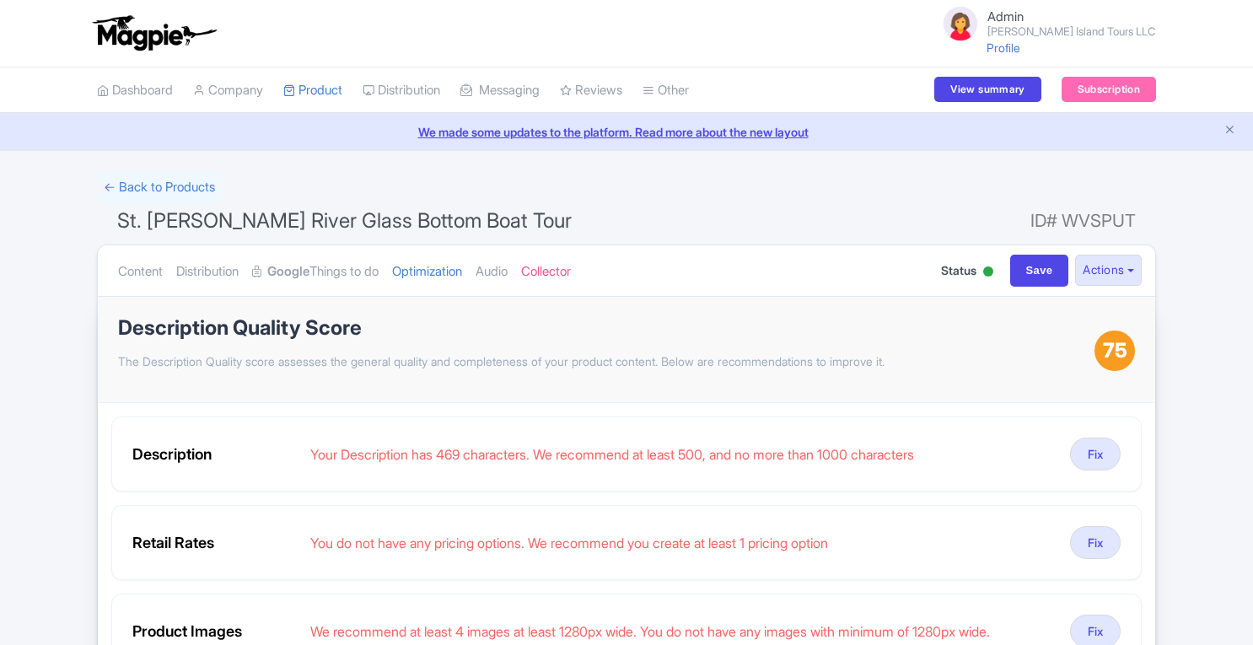
scroll to position [12, 0]
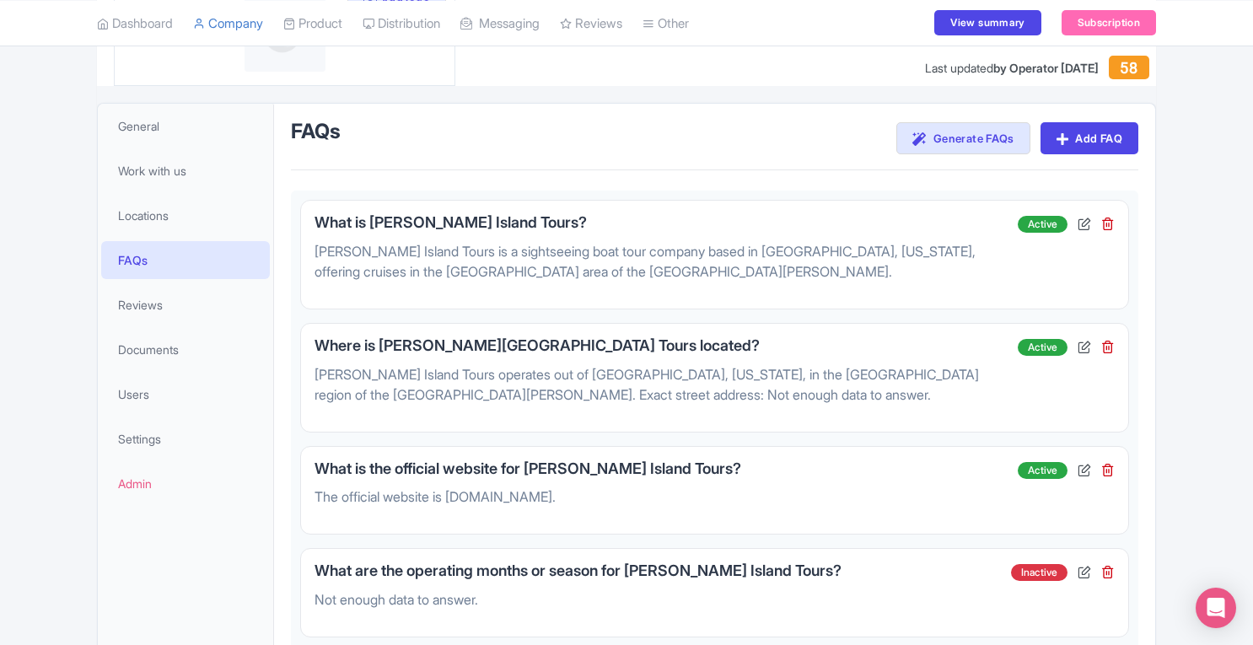
scroll to position [376, 0]
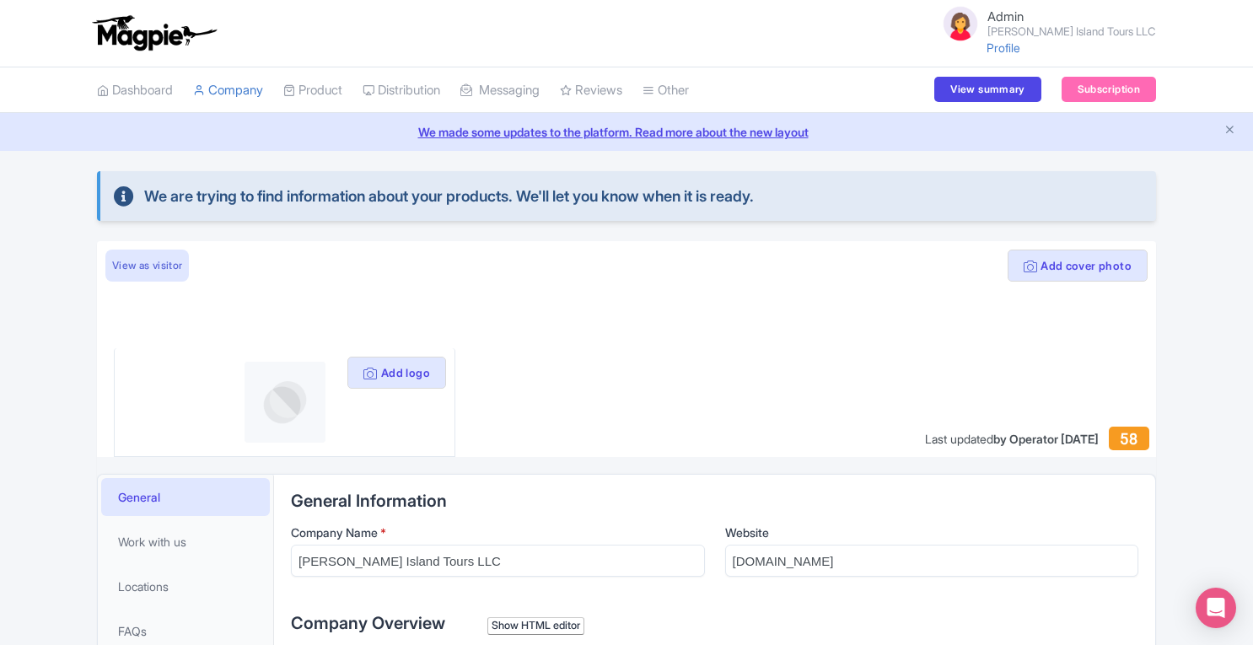
scroll to position [387, 0]
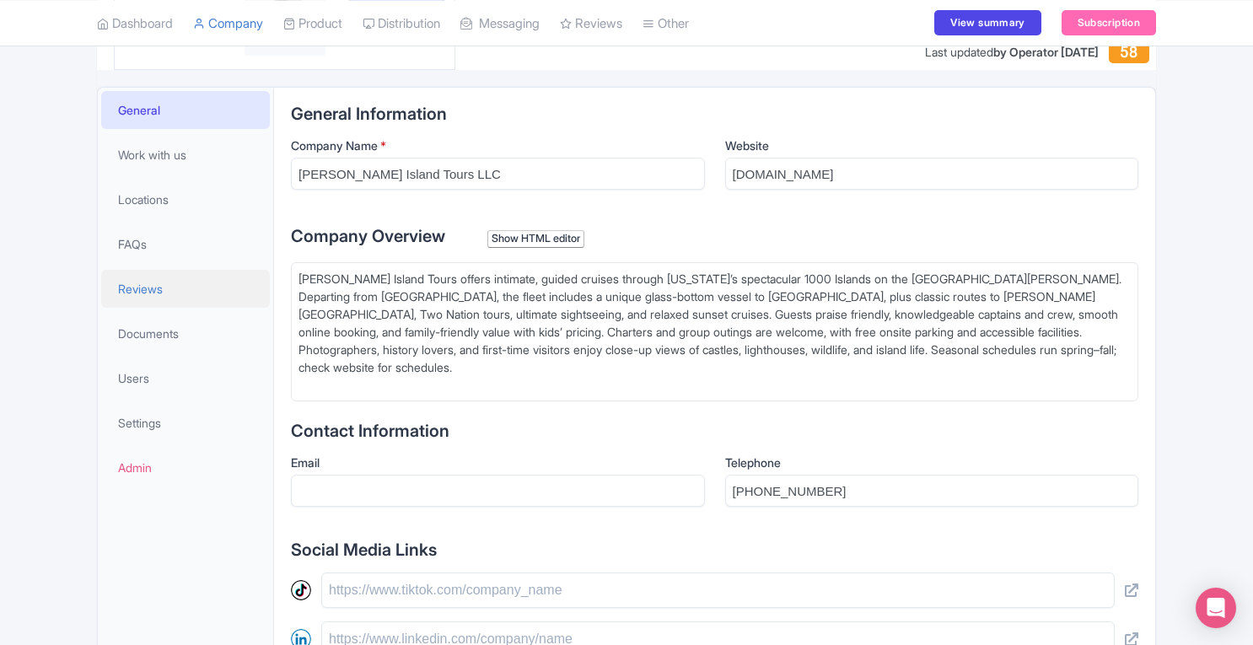
click at [140, 286] on span "Reviews" at bounding box center [140, 289] width 45 height 18
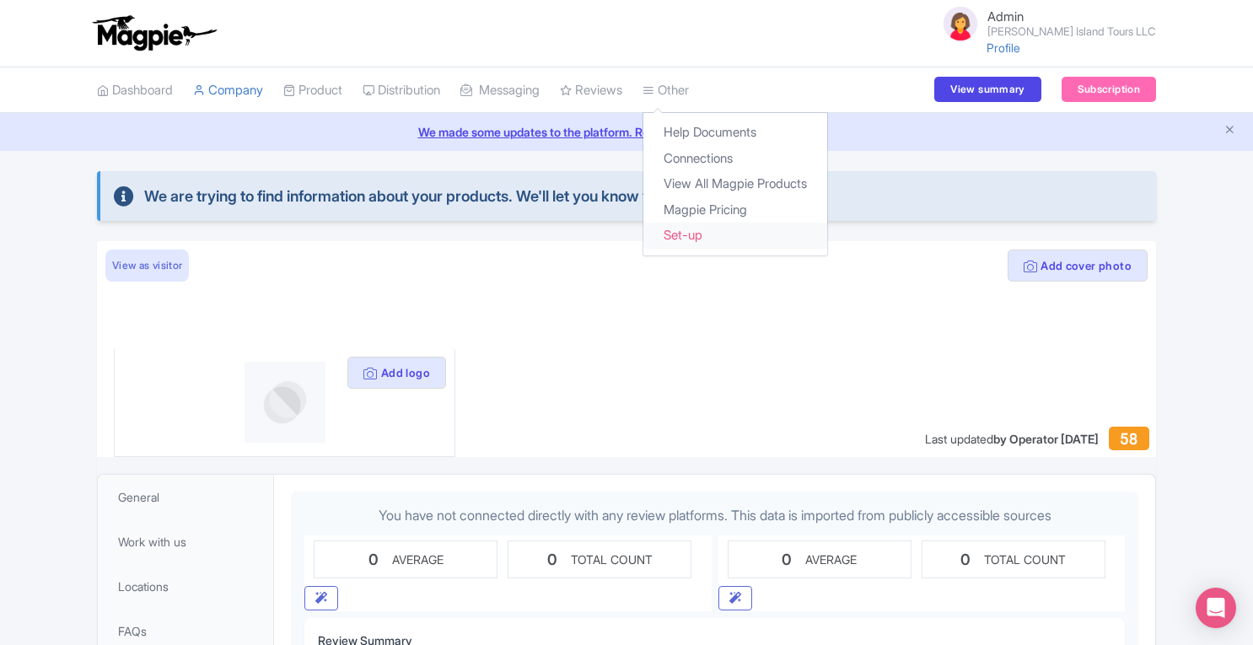
click at [720, 232] on link "Set-up" at bounding box center [735, 236] width 184 height 26
